Goal: Task Accomplishment & Management: Complete application form

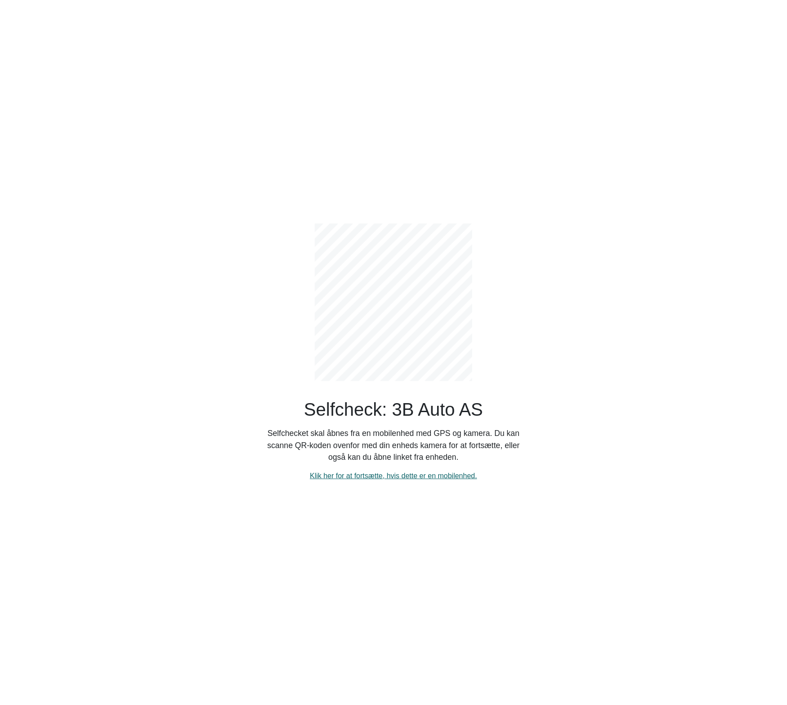
click at [396, 472] on link "Klik her for at fortsætte, hvis dette er en mobilenhed." at bounding box center [393, 476] width 167 height 8
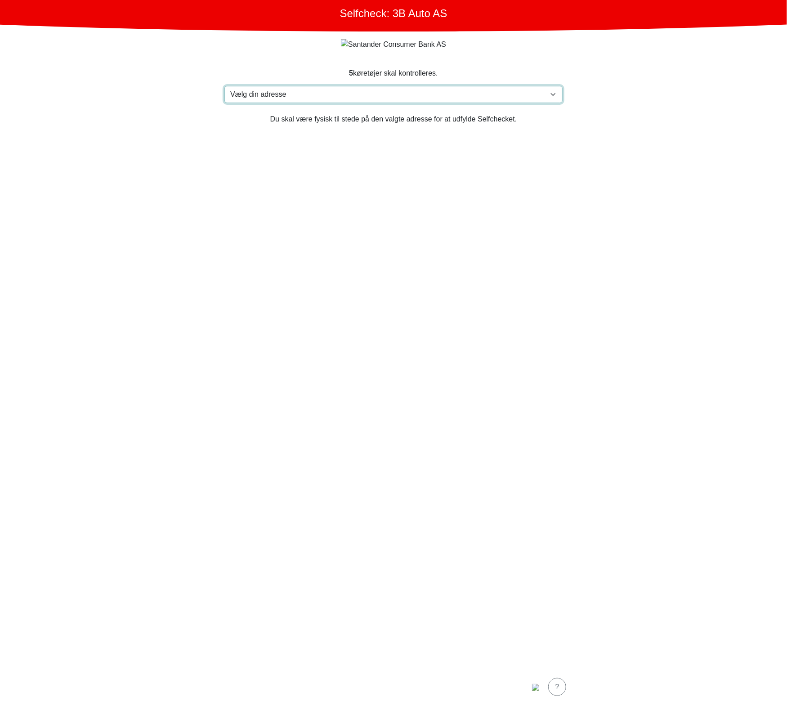
click at [388, 88] on select "Vælg din adresse [STREET_ADDRESS] Furland ved [GEOGRAPHIC_DATA], 6390 VESTNES M…" at bounding box center [393, 94] width 338 height 17
select select "3303"
click at [224, 86] on select "Vælg din adresse [STREET_ADDRESS] Furland ved [GEOGRAPHIC_DATA], 6390 VESTNES M…" at bounding box center [393, 94] width 338 height 17
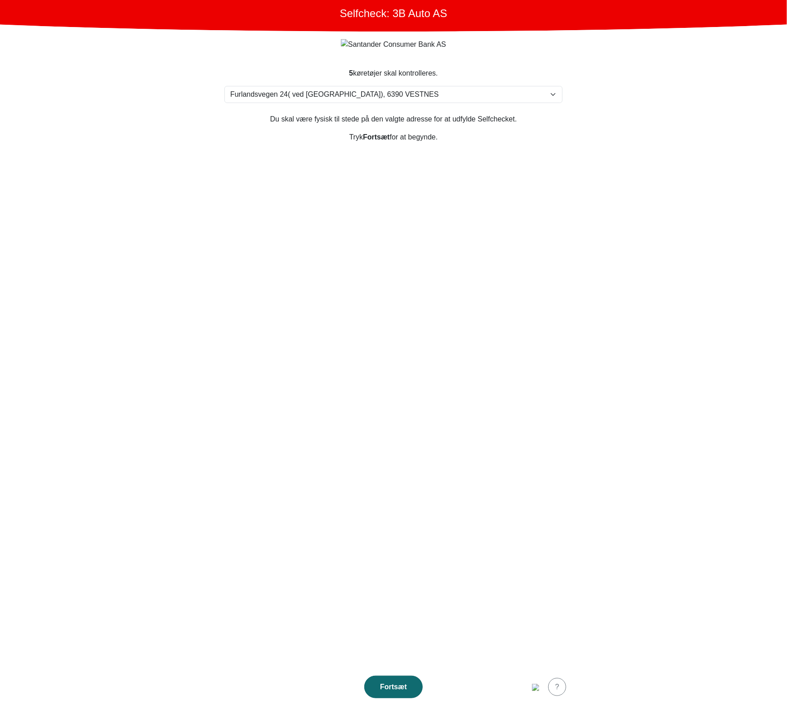
click at [409, 681] on div "Fortsæt" at bounding box center [394, 686] width 40 height 11
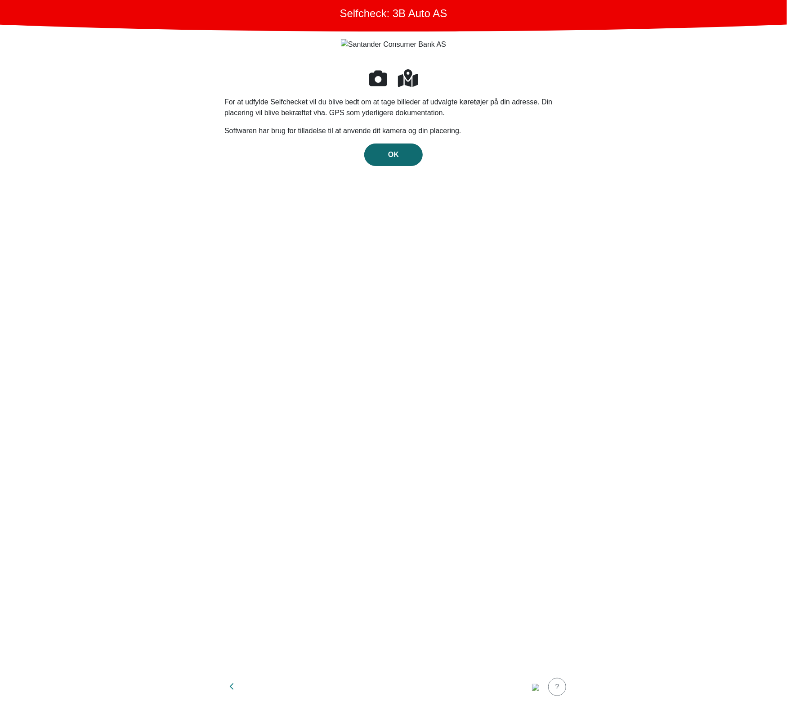
click at [376, 152] on div "OK" at bounding box center [394, 154] width 40 height 11
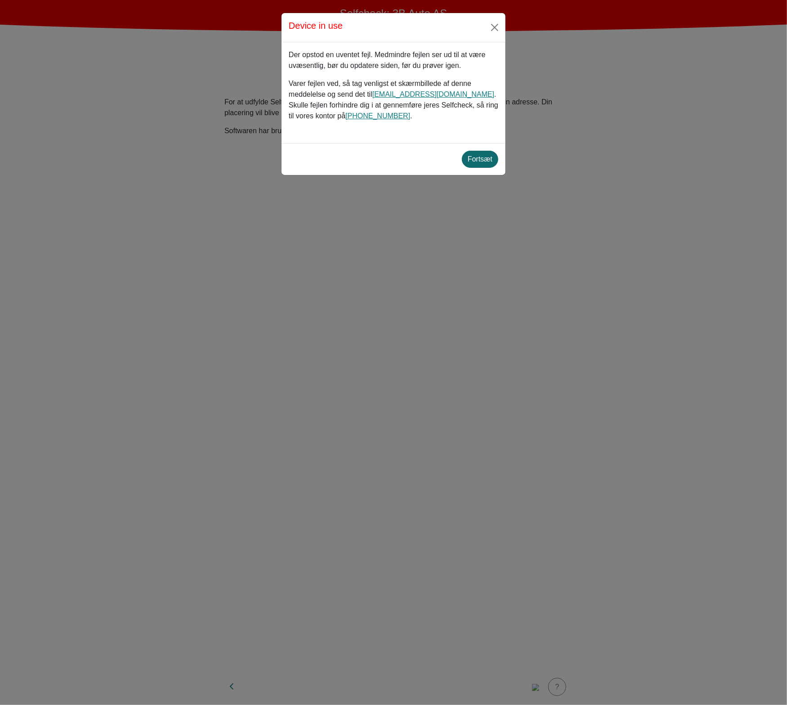
click at [491, 159] on div "Fortsæt" at bounding box center [480, 159] width 25 height 11
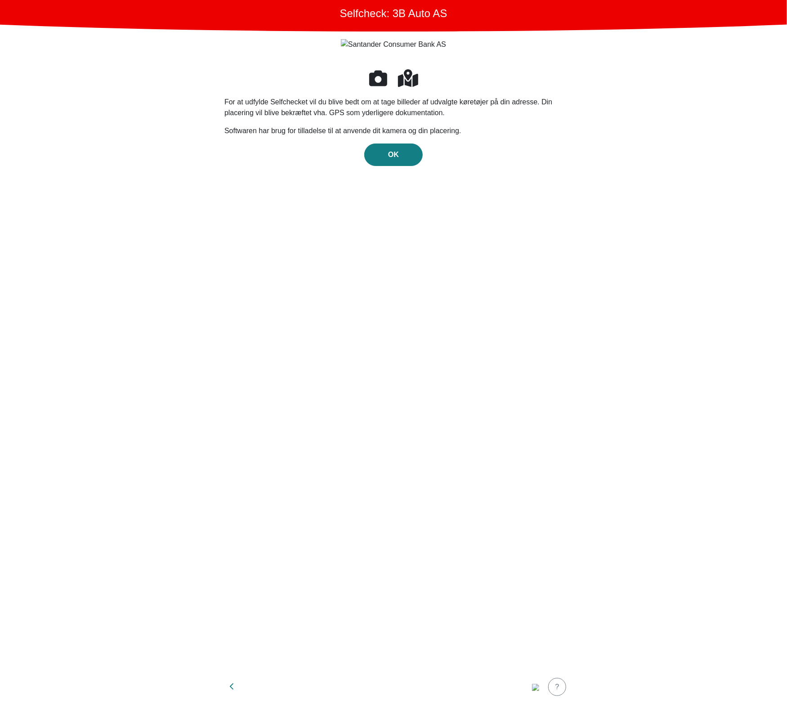
click at [479, 188] on div "For at udfylde Selfchecket vil du blive bedt om at tage billeder af udvalgte kø…" at bounding box center [393, 363] width 338 height 590
click at [585, 222] on main "Selfcheck: 3B Auto AS For at udfylde Selfchecket vil du blive bedt om at tage b…" at bounding box center [393, 352] width 787 height 705
drag, startPoint x: 567, startPoint y: 221, endPoint x: 480, endPoint y: 160, distance: 105.9
click at [567, 220] on section "For at udfylde Selfchecket vil du blive bedt om at tage billeder af udvalgte kø…" at bounding box center [394, 363] width 360 height 612
click at [392, 151] on span "OK" at bounding box center [393, 155] width 11 height 8
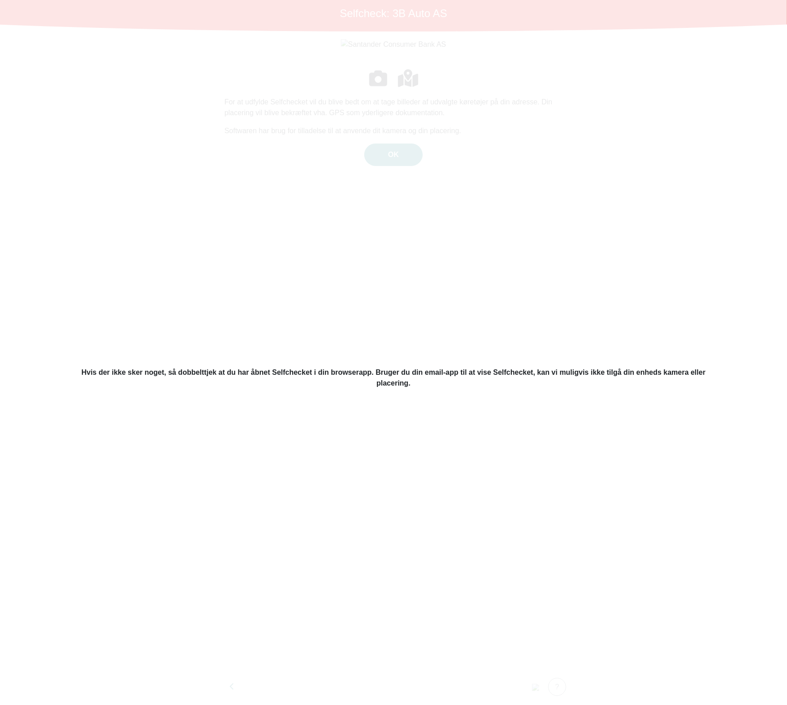
click at [465, 249] on div "Hvis der ikke sker noget, så dobbelttjek at du har åbnet Selfchecket i din brow…" at bounding box center [393, 352] width 787 height 705
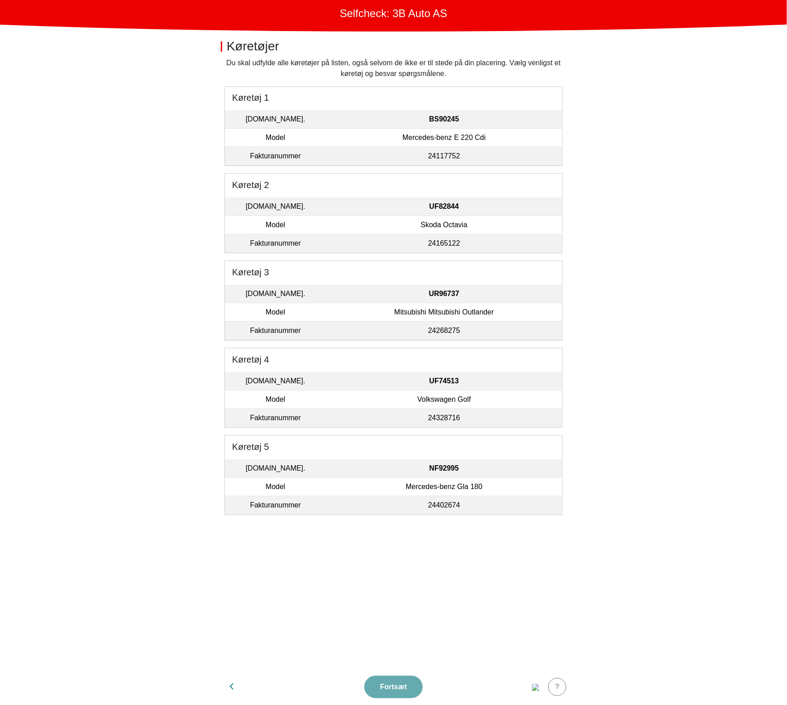
click at [456, 151] on td "24117752" at bounding box center [444, 156] width 236 height 18
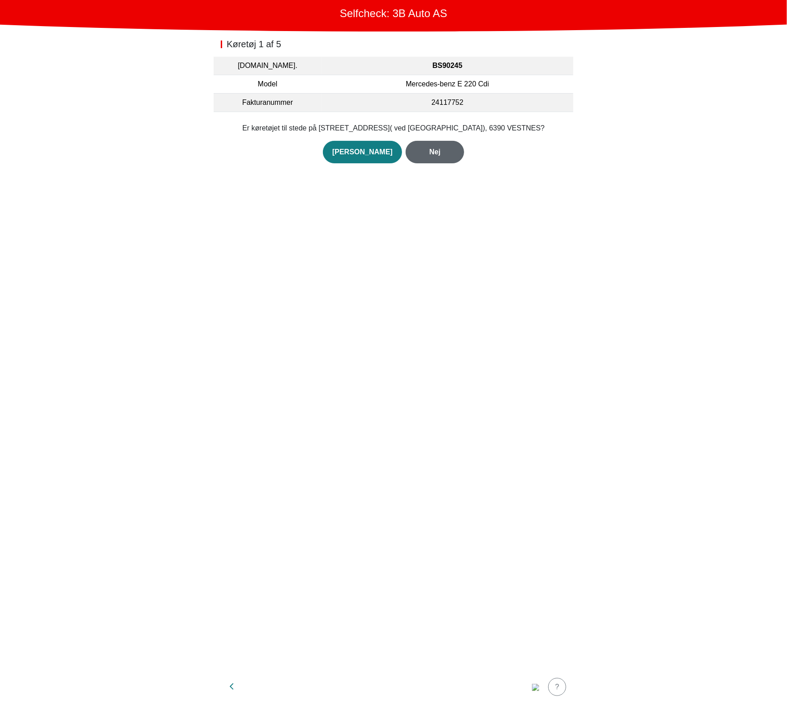
click at [450, 149] on button "Nej" at bounding box center [435, 152] width 58 height 22
click at [433, 157] on div "Nej" at bounding box center [435, 162] width 40 height 11
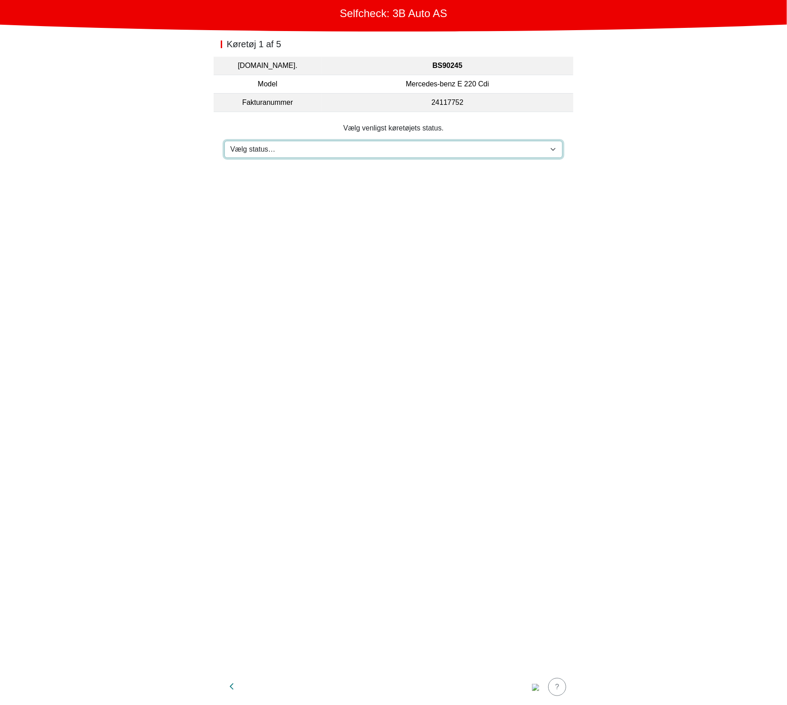
click at [416, 152] on select "Vælg status… Vedligeholdelse Solgt og leveret Ikke modtaget På prøvetur Mangler" at bounding box center [393, 149] width 338 height 17
click at [536, 689] on img "button" at bounding box center [535, 687] width 7 height 7
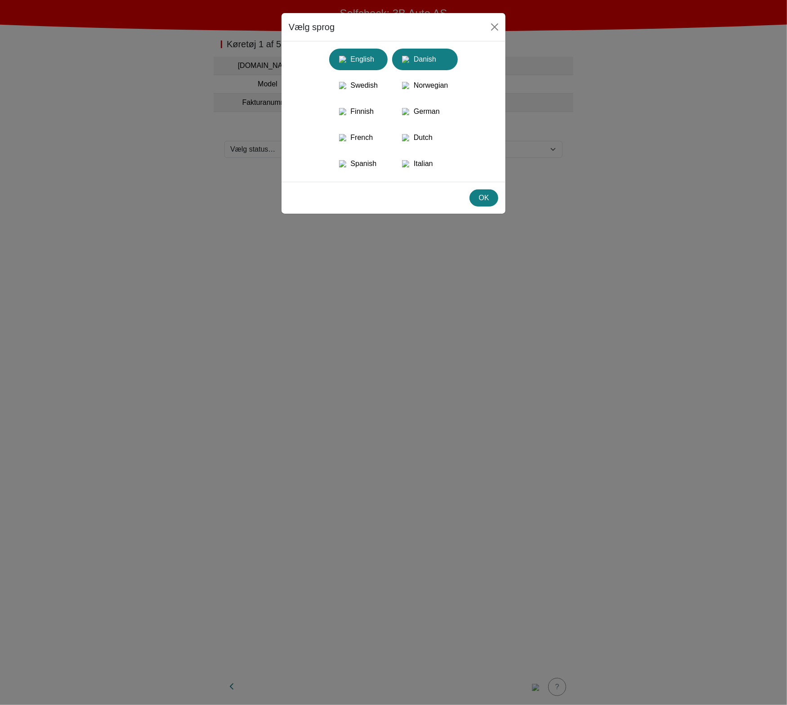
click at [365, 65] on div "English" at bounding box center [359, 59] width 48 height 16
click at [482, 203] on div "OK" at bounding box center [483, 197] width 17 height 11
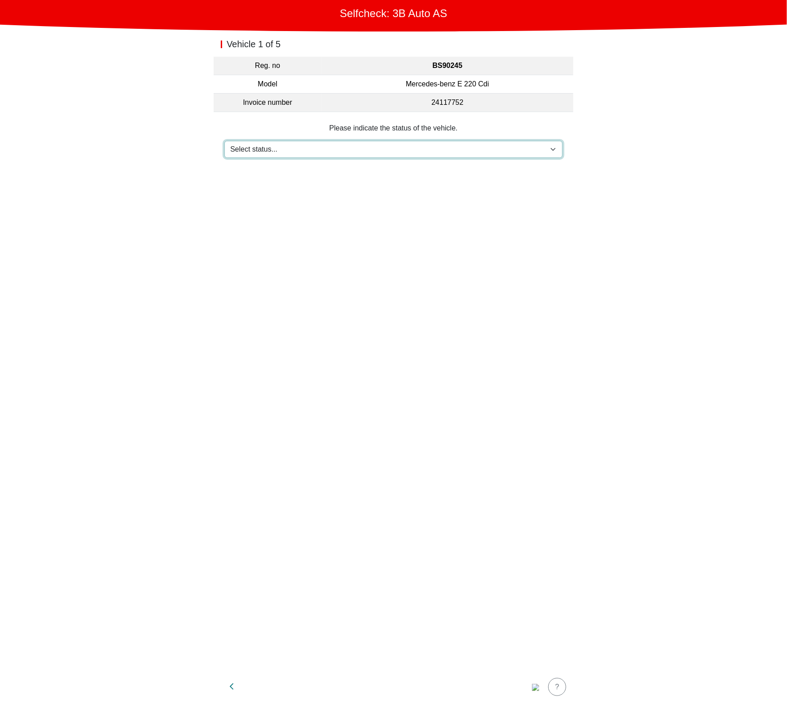
click at [466, 147] on select "Select status... Maintenance Sold and delivered Not received In test drive Miss…" at bounding box center [393, 149] width 338 height 17
click at [535, 687] on img "button" at bounding box center [535, 687] width 7 height 7
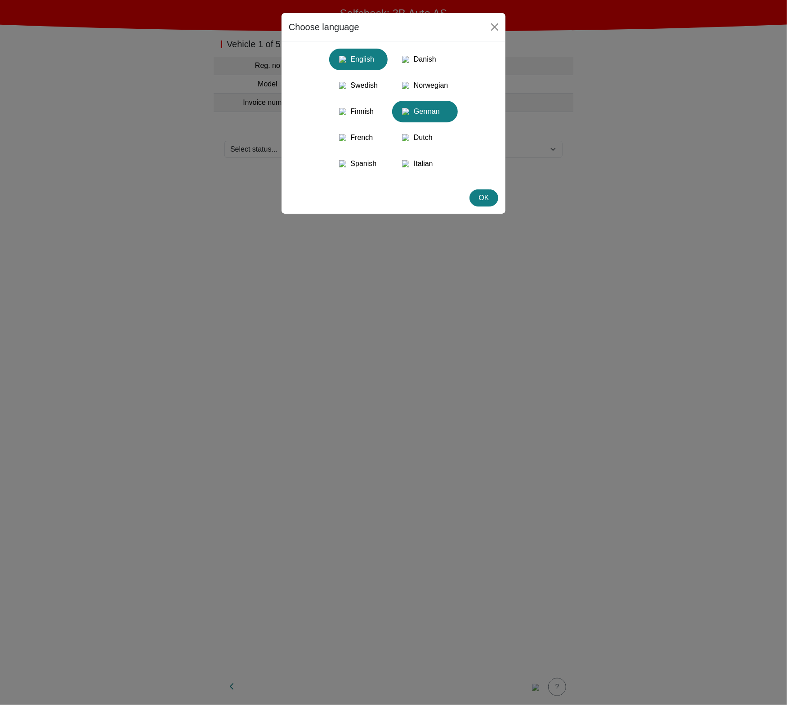
click at [426, 120] on div "German" at bounding box center [425, 111] width 55 height 16
drag, startPoint x: 643, startPoint y: 257, endPoint x: 578, endPoint y: 156, distance: 119.5
click at [643, 255] on div "Sprache wählen English Danish Swedish Norwegian Finnish German French Dutch Spa…" at bounding box center [393, 352] width 787 height 705
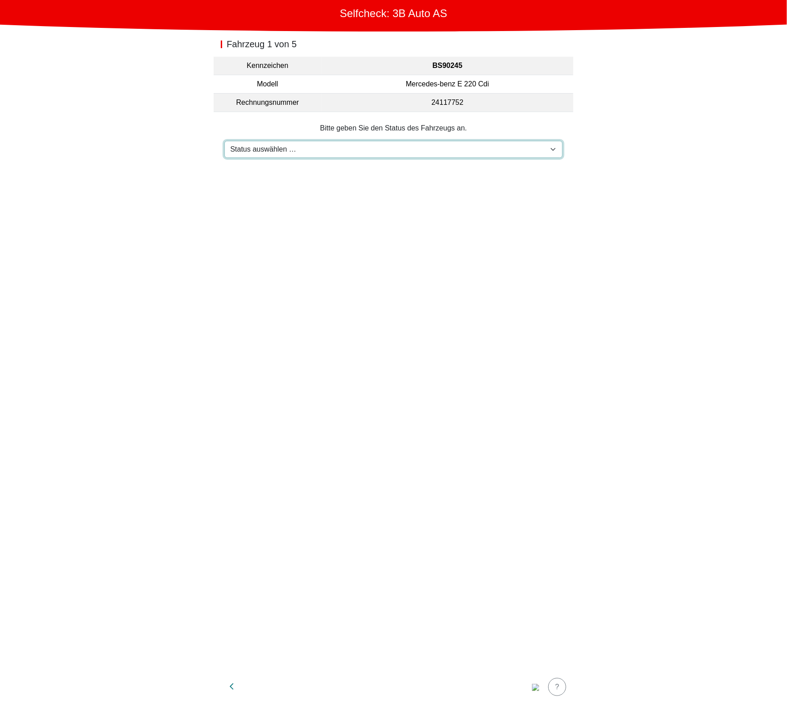
click at [547, 144] on select "Status auswählen … Wartung Verkauft und geliefert Nicht erhalten Bei Probefahrt…" at bounding box center [393, 149] width 338 height 17
click at [285, 358] on div "Fahrzeug 1 von 5 Kennzeichen BS90245 Modell Mercedes-benz E 220 Cdi Rechnungsnu…" at bounding box center [394, 349] width 360 height 637
click at [293, 152] on select "Status auswählen … Wartung Verkauft und geliefert Nicht erhalten Bei Probefahrt…" at bounding box center [393, 149] width 338 height 17
click at [441, 634] on div "Fahrzeug 1 von 5 Kennzeichen BS90245 Modell Mercedes-benz E 220 Cdi Rechnungsnu…" at bounding box center [394, 349] width 360 height 637
click at [532, 686] on img "button" at bounding box center [535, 687] width 7 height 7
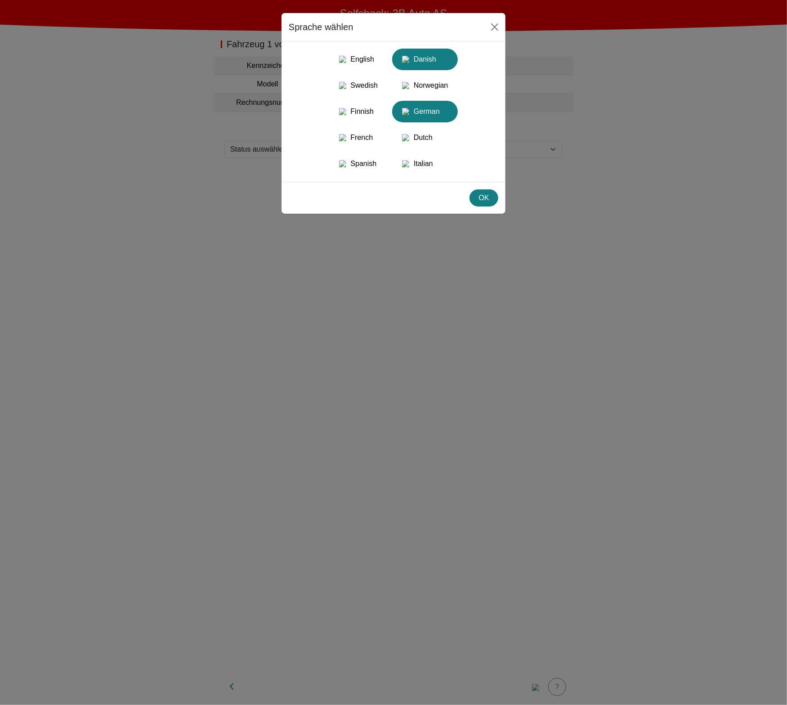
click at [430, 65] on div "Danish" at bounding box center [425, 59] width 55 height 16
click at [480, 203] on div "OK" at bounding box center [483, 197] width 17 height 11
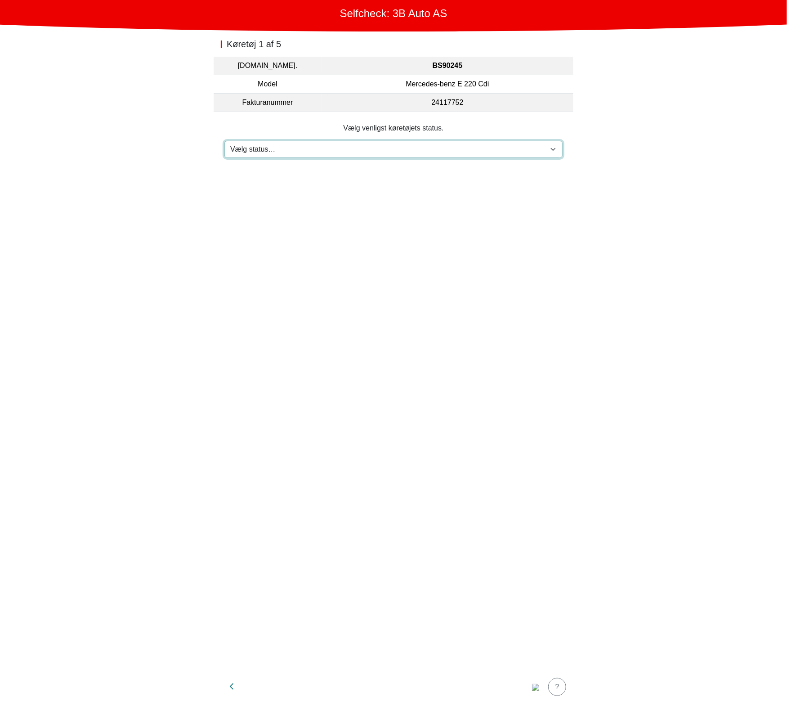
click at [516, 156] on select "Vælg status… Vedligeholdelse Solgt og leveret Ikke modtaget På prøvetur Mangler" at bounding box center [393, 149] width 338 height 17
drag, startPoint x: 459, startPoint y: 372, endPoint x: 457, endPoint y: 377, distance: 4.8
click at [457, 377] on div "Køretøj 1 af 5 [DOMAIN_NAME]. BS90245 Model Mercedes-benz E 220 Cdi Fakturanumm…" at bounding box center [394, 349] width 360 height 637
